Goal: Find specific page/section: Find specific page/section

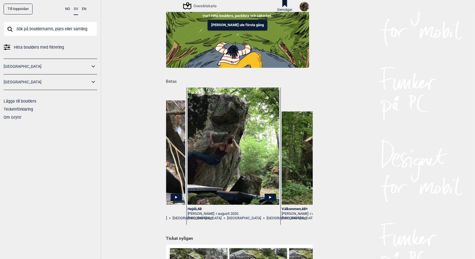
scroll to position [0, 639]
click at [271, 198] on icon at bounding box center [269, 197] width 11 height 7
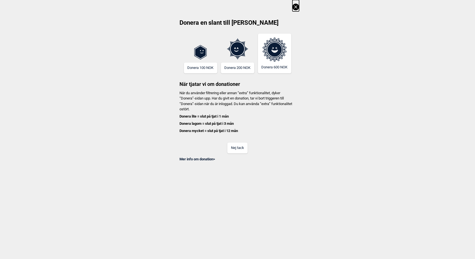
click at [241, 149] on button "Nej tack" at bounding box center [237, 148] width 20 height 11
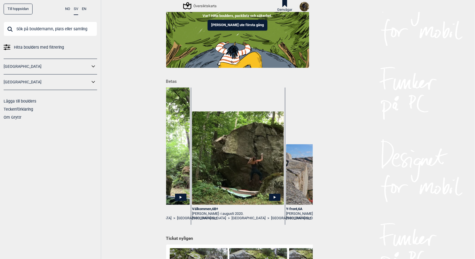
scroll to position [0, 729]
click at [274, 197] on icon at bounding box center [273, 197] width 11 height 7
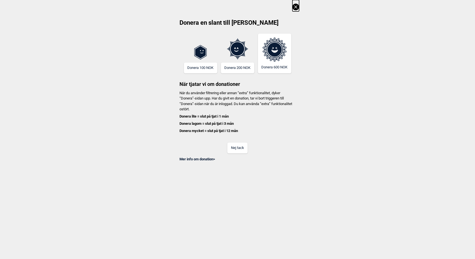
click at [238, 145] on button "Nej tack" at bounding box center [237, 148] width 20 height 11
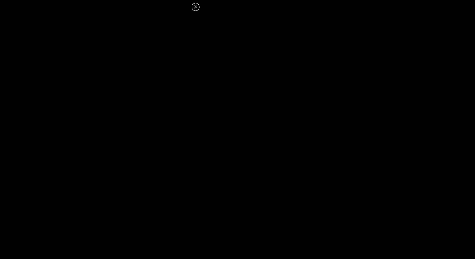
click at [193, 5] on icon at bounding box center [195, 7] width 7 height 7
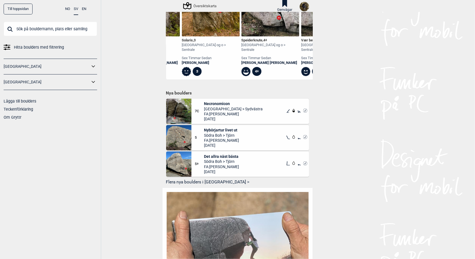
scroll to position [294, 0]
click at [213, 102] on span "Necronomicon" at bounding box center [233, 103] width 59 height 5
